Goal: Book appointment/travel/reservation

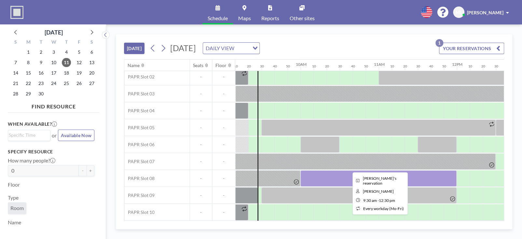
scroll to position [39, 715]
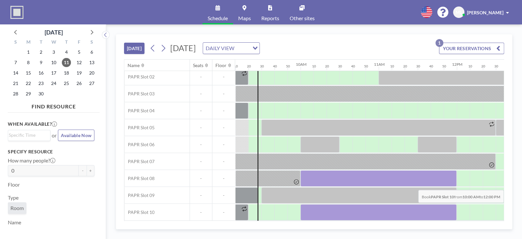
drag, startPoint x: 306, startPoint y: 206, endPoint x: 444, endPoint y: 207, distance: 138.5
click at [444, 207] on div at bounding box center [378, 212] width 156 height 16
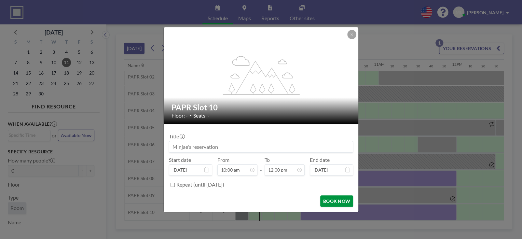
click at [335, 197] on button "BOOK NOW" at bounding box center [336, 200] width 33 height 11
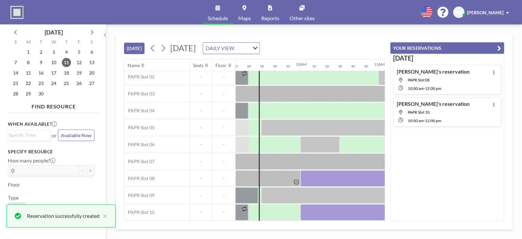
scroll to position [0, 0]
click at [497, 44] on icon "button" at bounding box center [499, 48] width 4 height 8
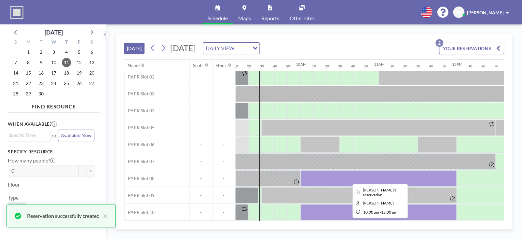
click at [416, 175] on div at bounding box center [378, 178] width 156 height 16
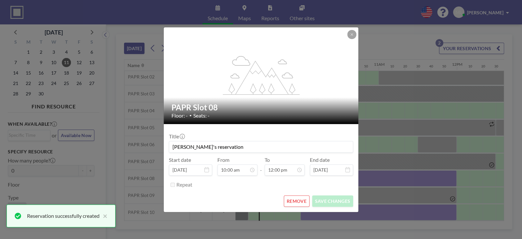
click at [300, 203] on button "REMOVE" at bounding box center [297, 200] width 26 height 11
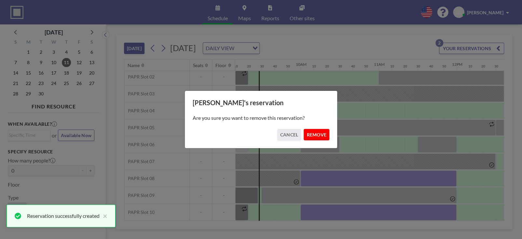
click at [314, 132] on button "REMOVE" at bounding box center [316, 134] width 26 height 11
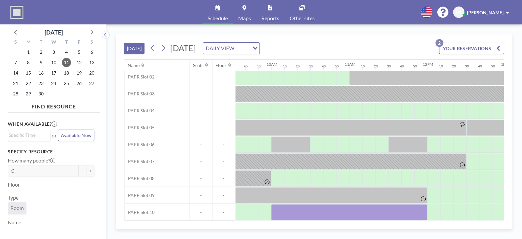
scroll to position [39, 728]
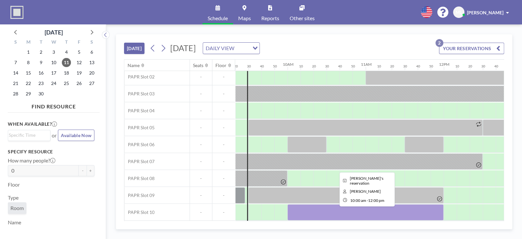
click at [305, 205] on div at bounding box center [365, 212] width 156 height 16
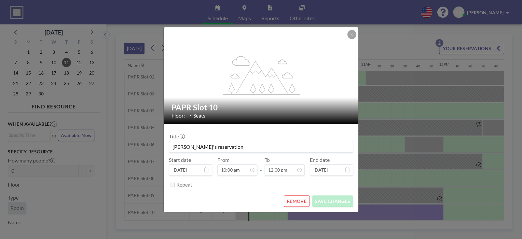
click at [294, 200] on button "REMOVE" at bounding box center [297, 200] width 26 height 11
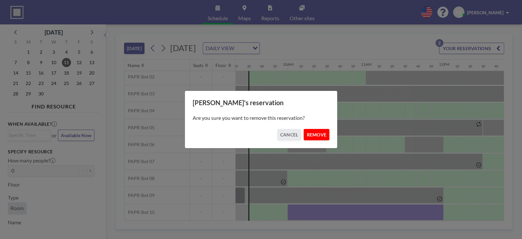
click at [316, 132] on button "REMOVE" at bounding box center [316, 134] width 26 height 11
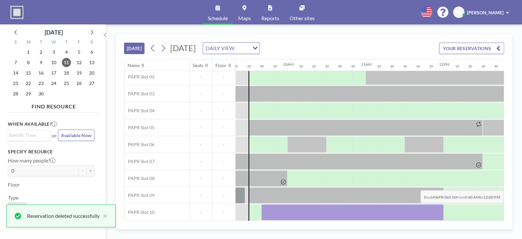
drag, startPoint x: 268, startPoint y: 207, endPoint x: 432, endPoint y: 207, distance: 164.2
click at [432, 207] on div at bounding box center [352, 212] width 182 height 16
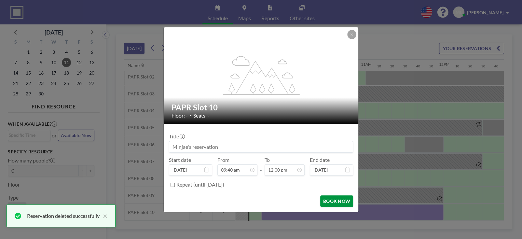
click at [341, 199] on button "BOOK NOW" at bounding box center [336, 200] width 33 height 11
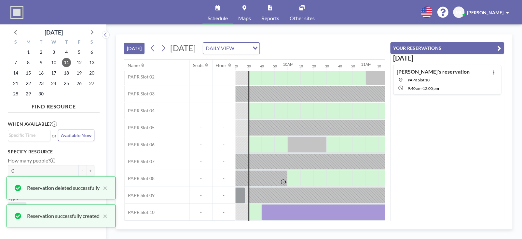
scroll to position [0, 0]
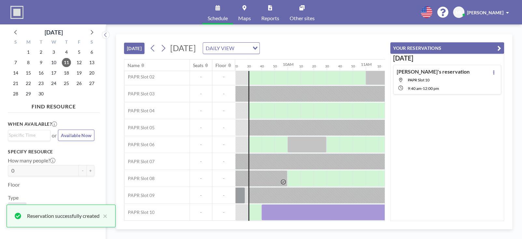
click at [498, 47] on icon "button" at bounding box center [499, 48] width 4 height 8
